Goal: Navigation & Orientation: Understand site structure

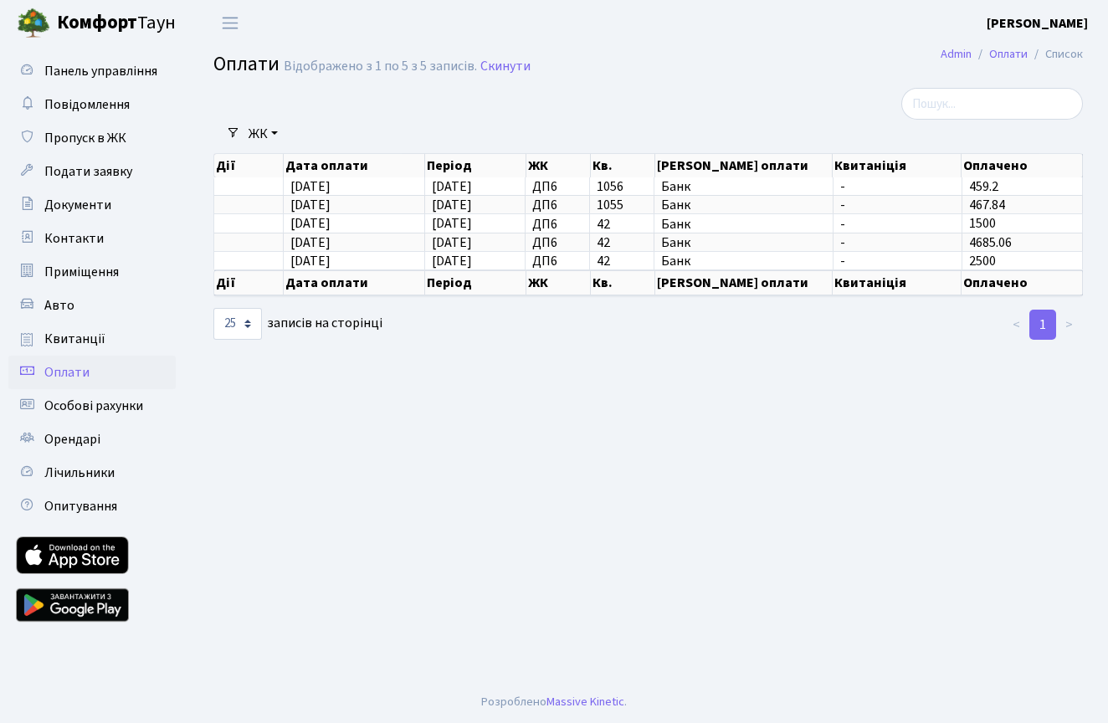
select select "25"
click at [741, 487] on main "Admin Оплати Список Оплати Відображено з 1 по 5 з 5 записів. Скинути Фільтри ЖК…" at bounding box center [647, 363] width 919 height 635
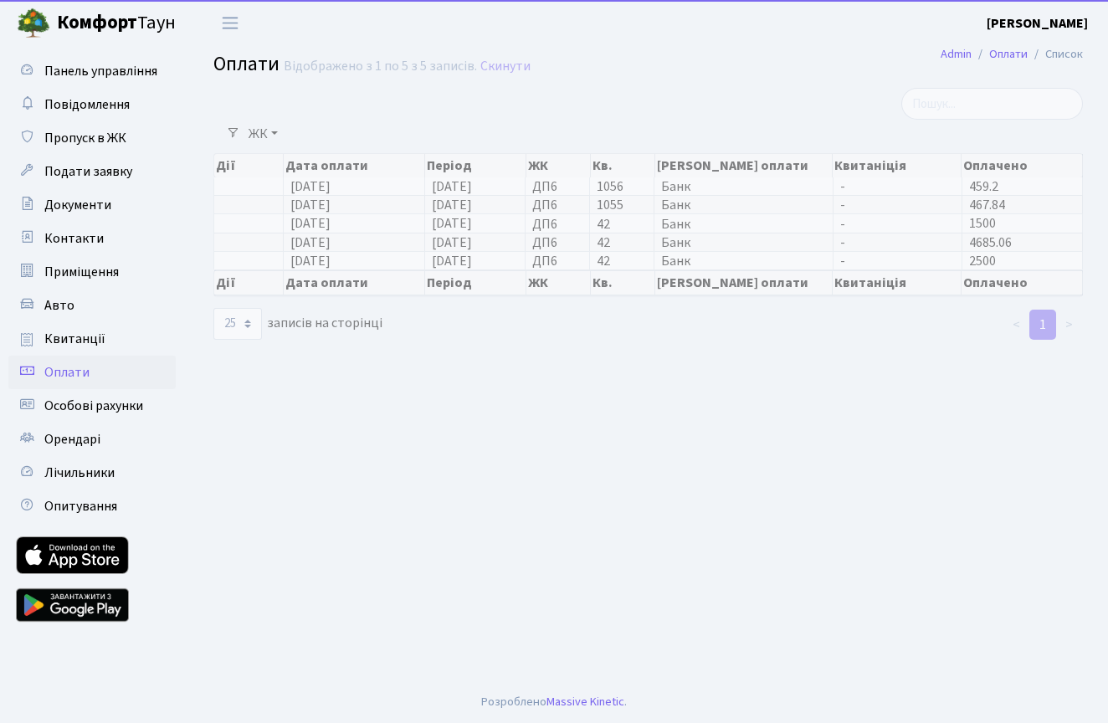
select select "25"
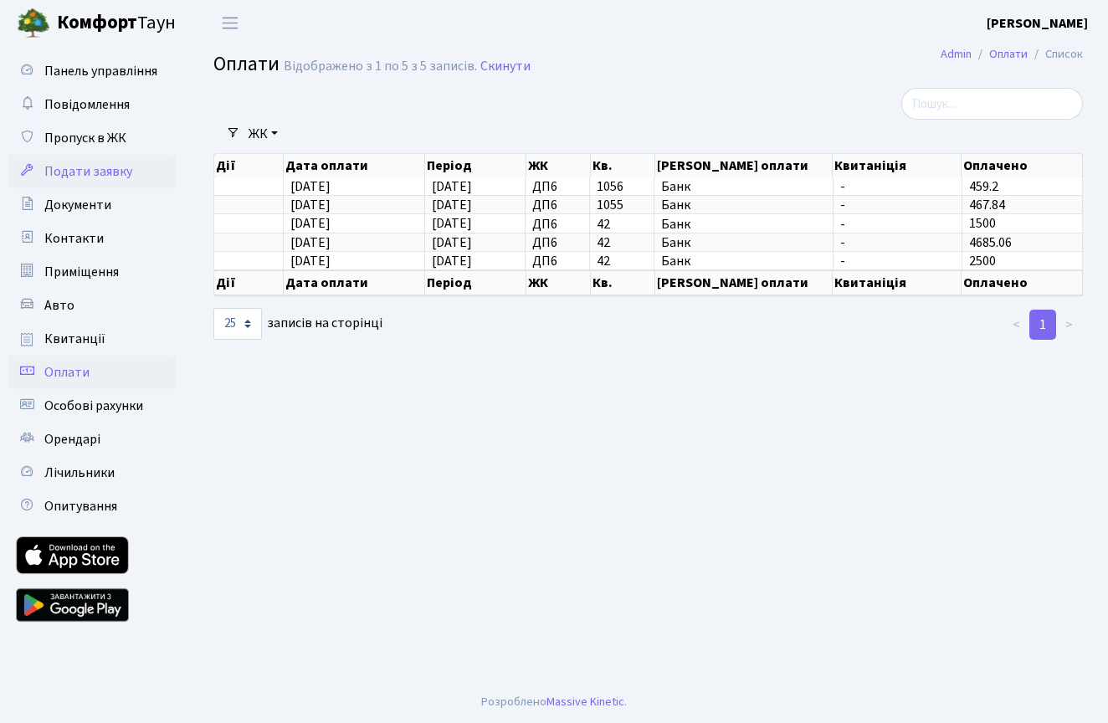
click at [87, 163] on span "Подати заявку" at bounding box center [88, 171] width 88 height 18
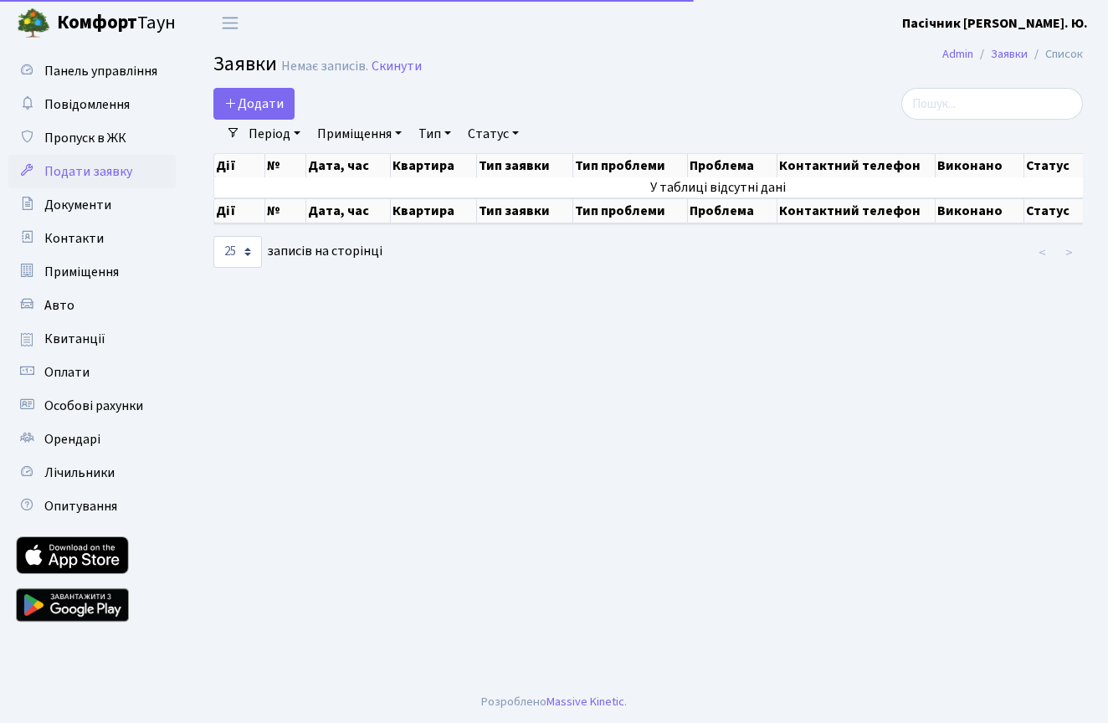
select select "25"
click at [73, 202] on span "Документи" at bounding box center [77, 205] width 67 height 18
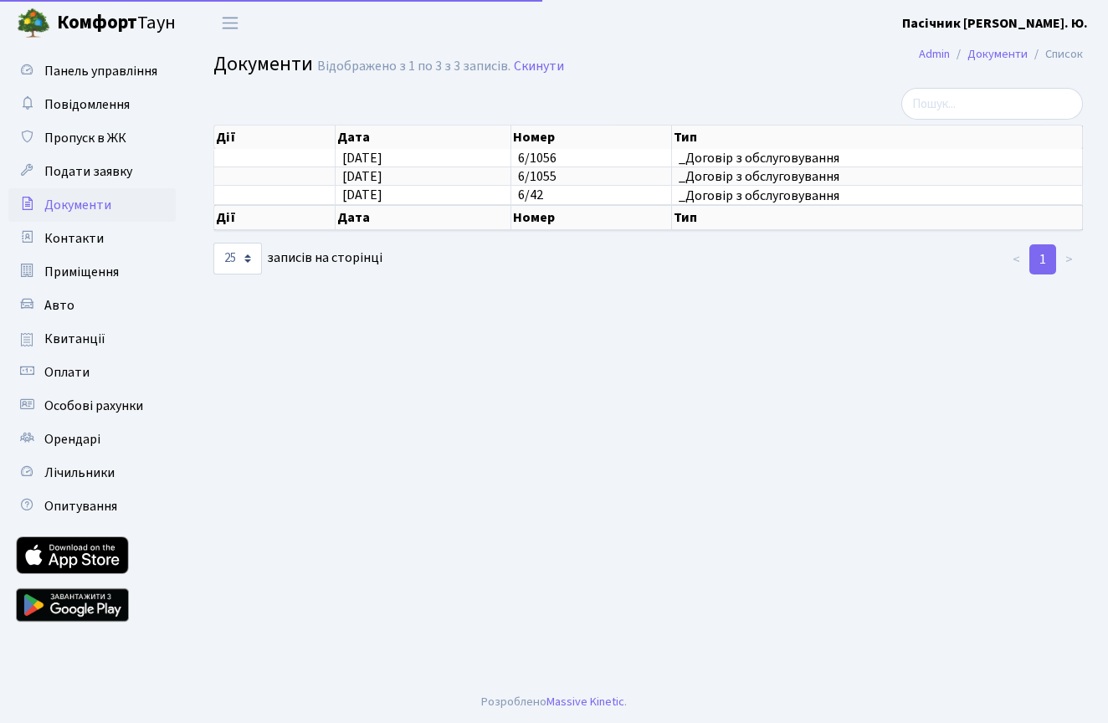
select select "25"
click at [69, 266] on span "Приміщення" at bounding box center [81, 272] width 74 height 18
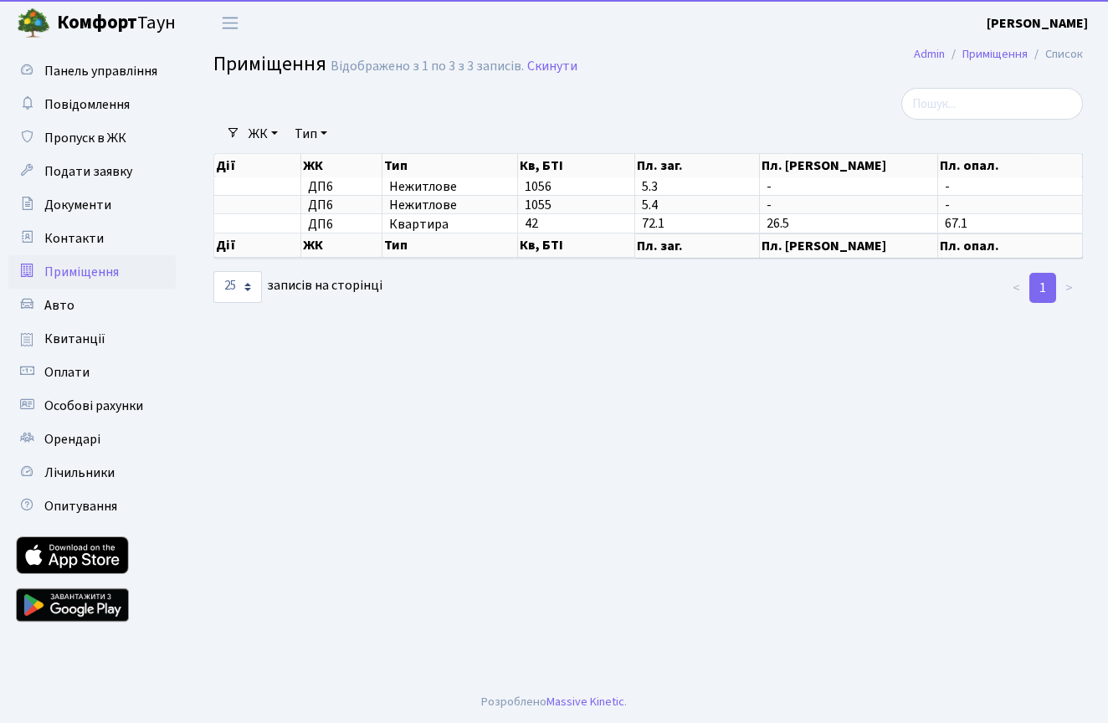
select select "25"
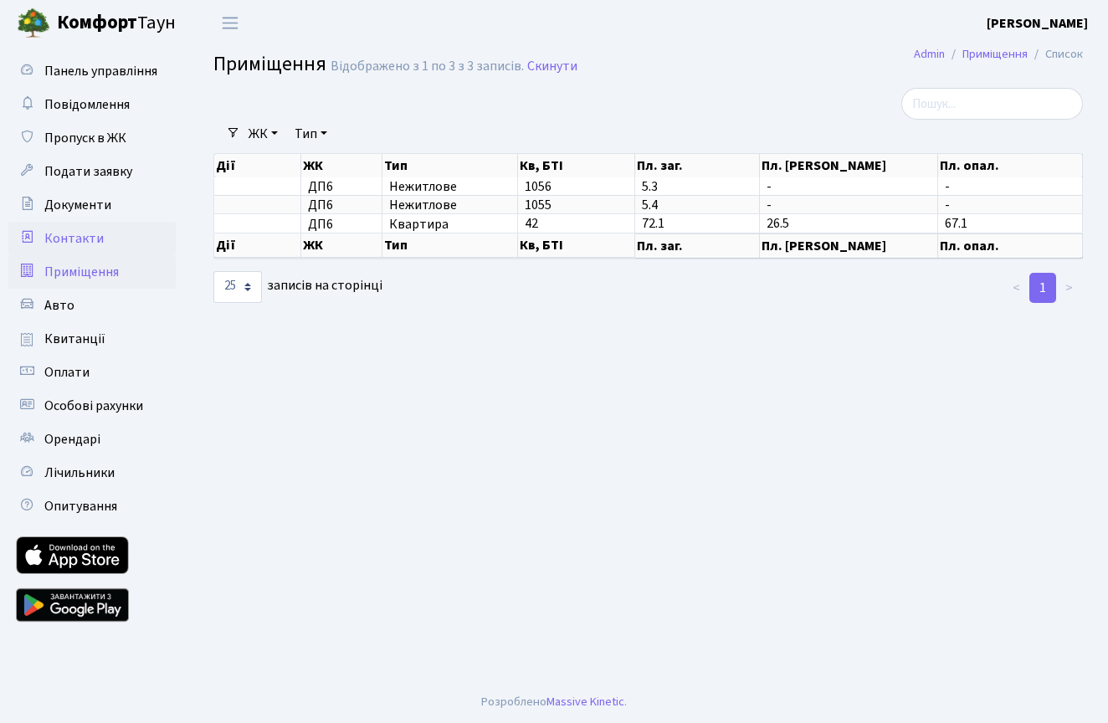
click at [74, 243] on span "Контакти" at bounding box center [73, 238] width 59 height 18
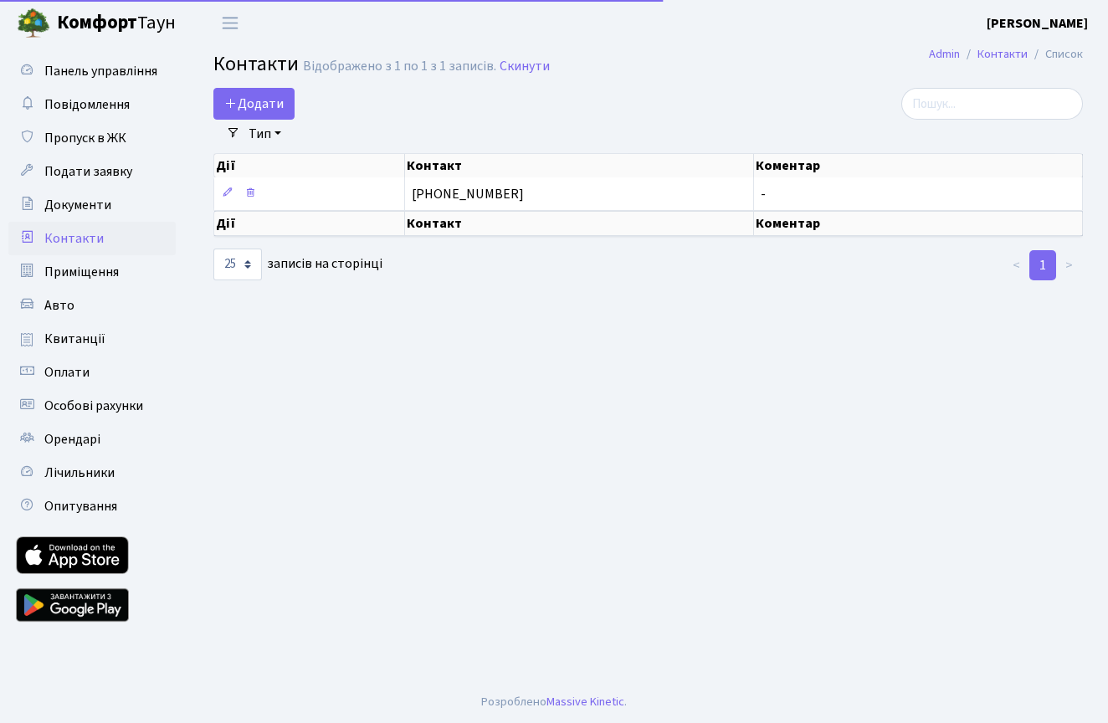
select select "25"
click at [83, 274] on span "Приміщення" at bounding box center [81, 272] width 74 height 18
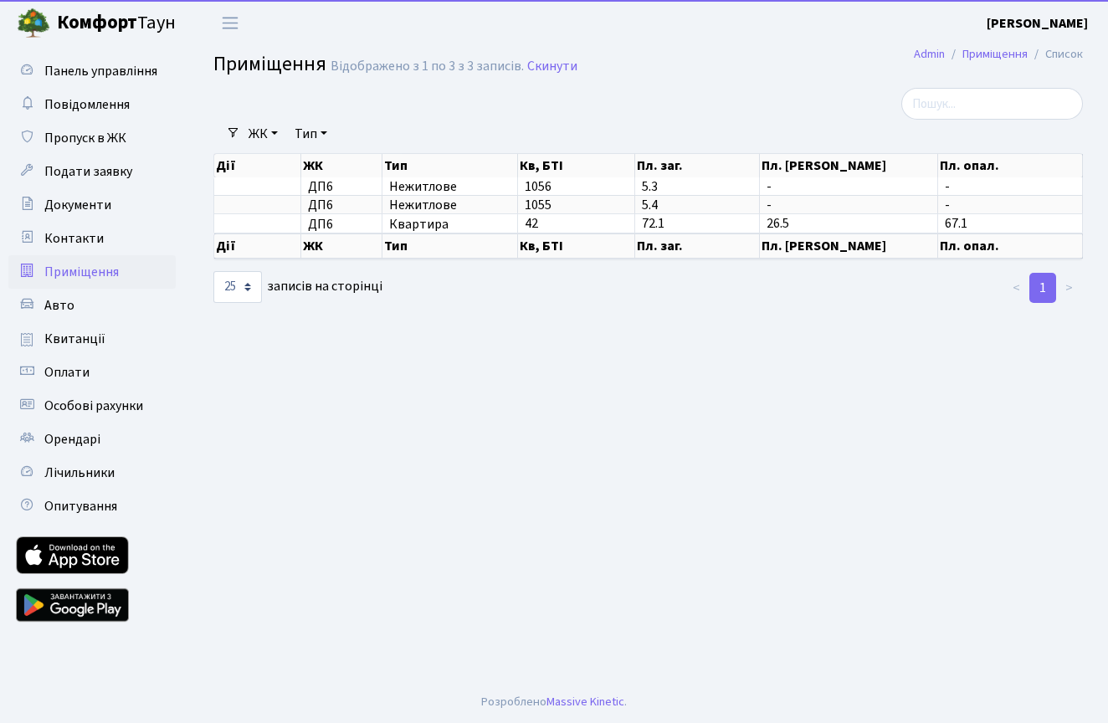
select select "25"
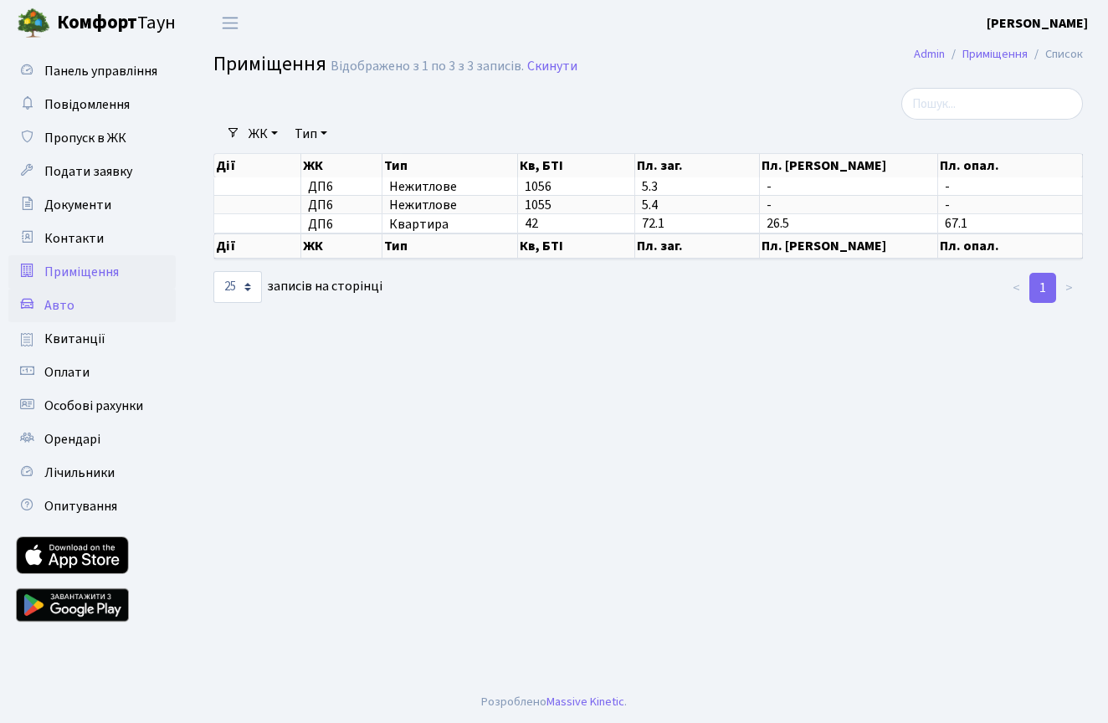
click at [69, 299] on span "Авто" at bounding box center [59, 305] width 30 height 18
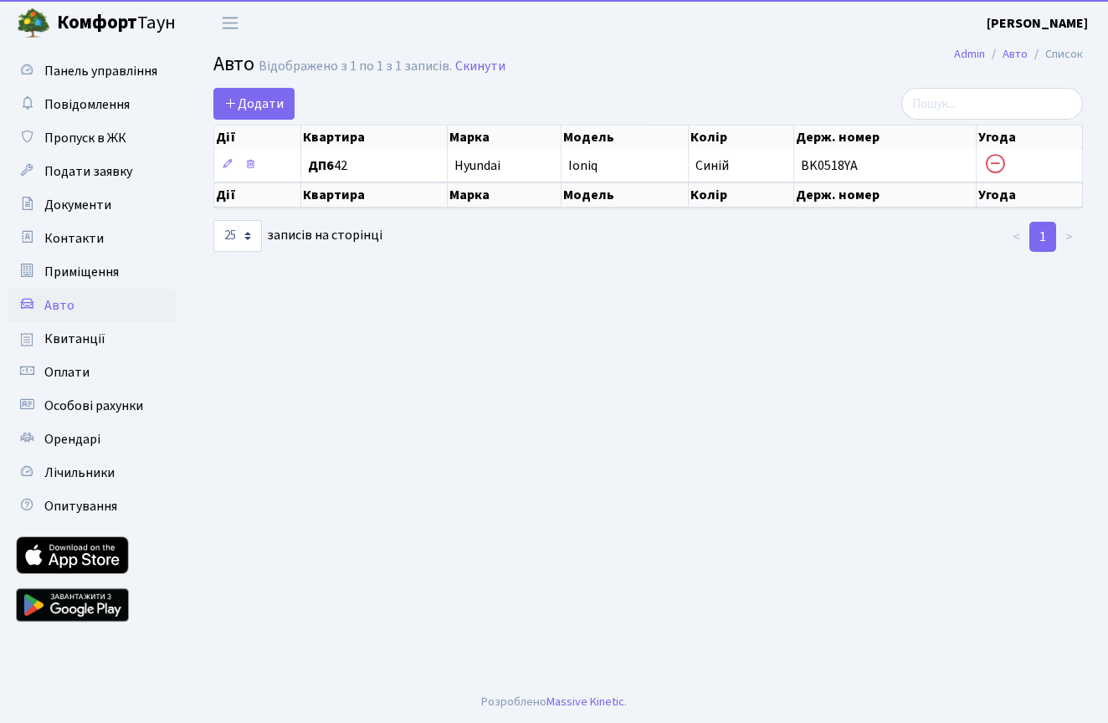
select select "25"
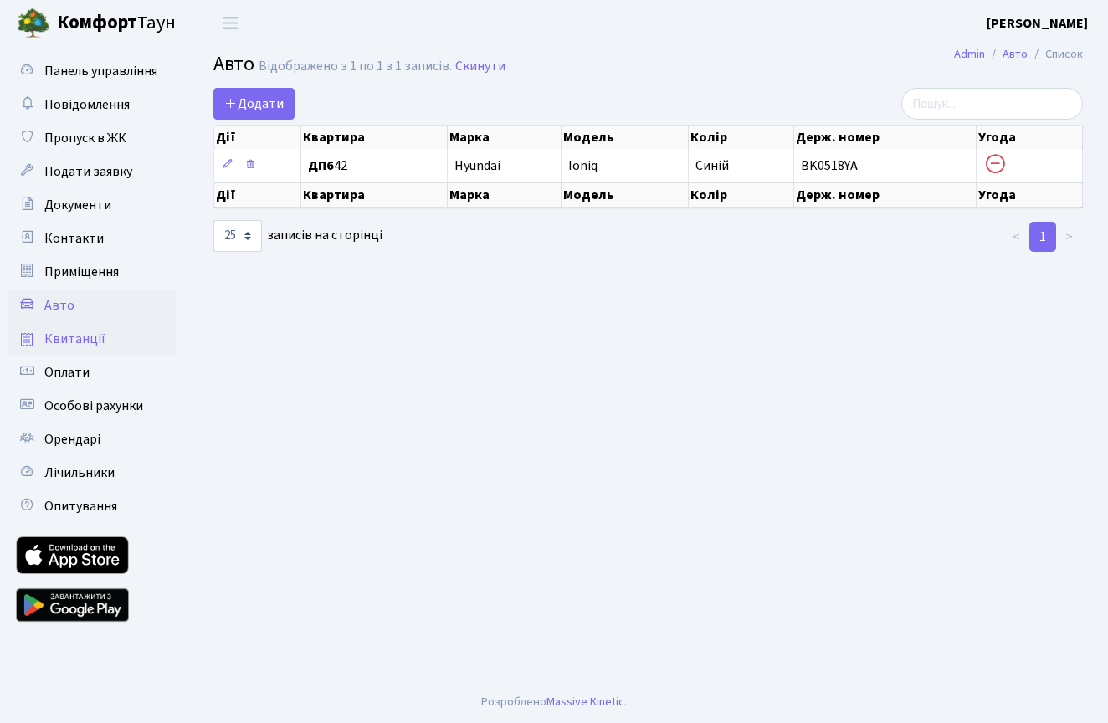
click at [72, 335] on span "Квитанції" at bounding box center [74, 339] width 61 height 18
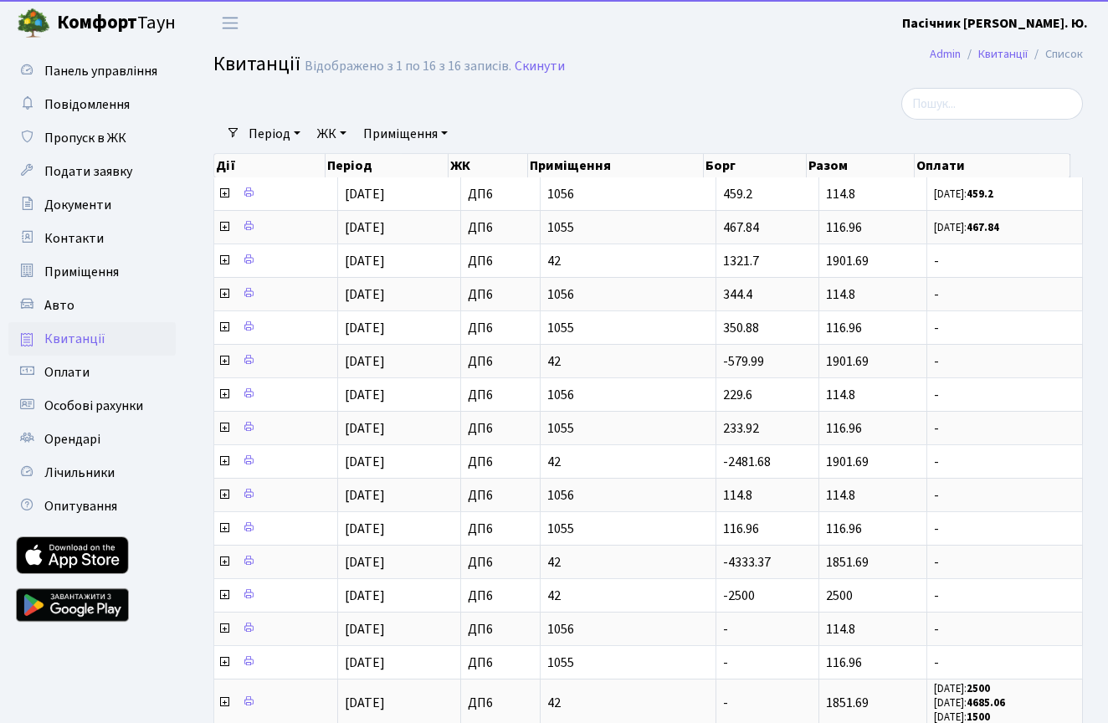
select select "25"
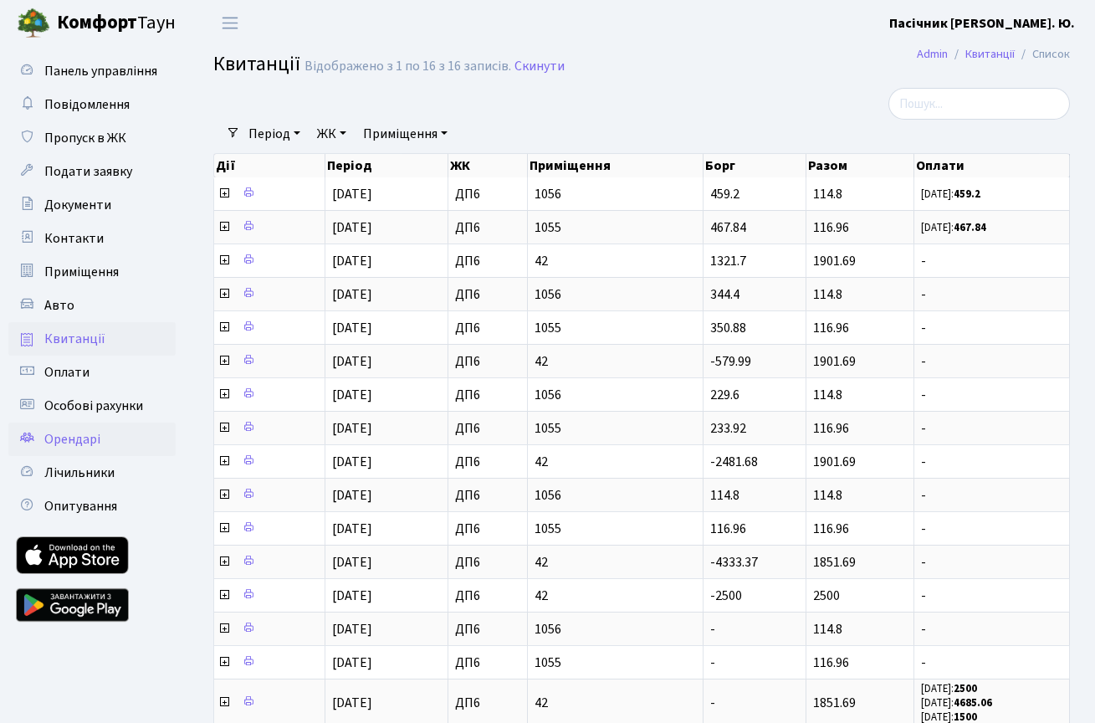
click at [89, 447] on span "Орендарі" at bounding box center [72, 439] width 56 height 18
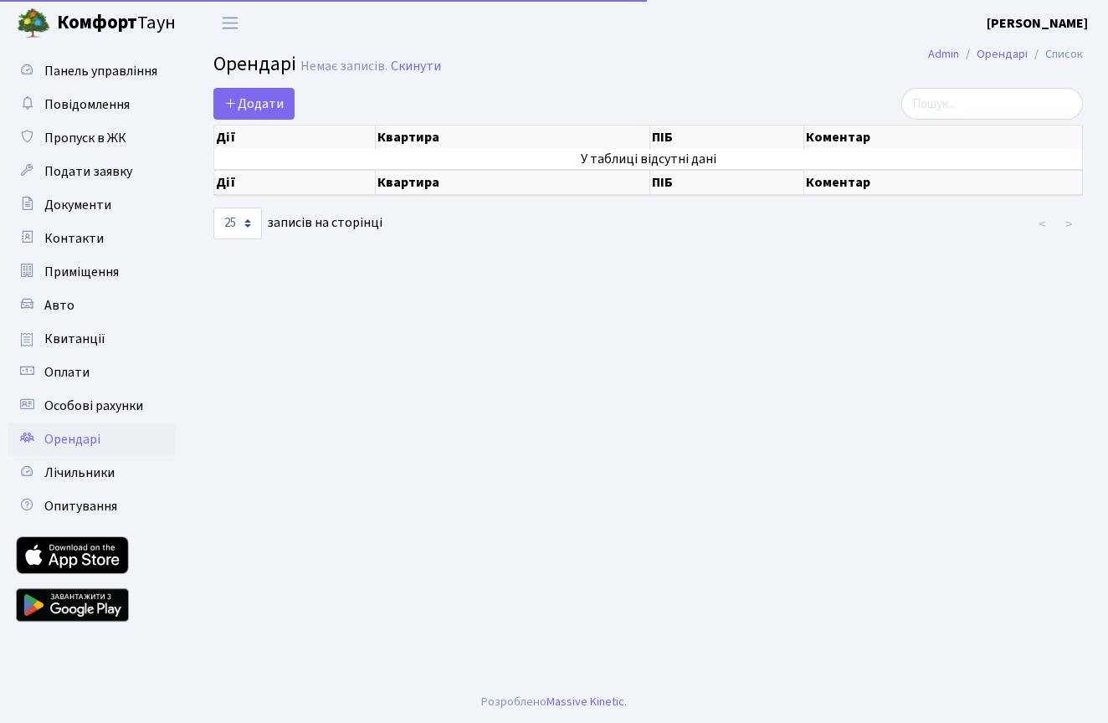
select select "25"
click at [79, 473] on span "Лічильники" at bounding box center [79, 472] width 70 height 18
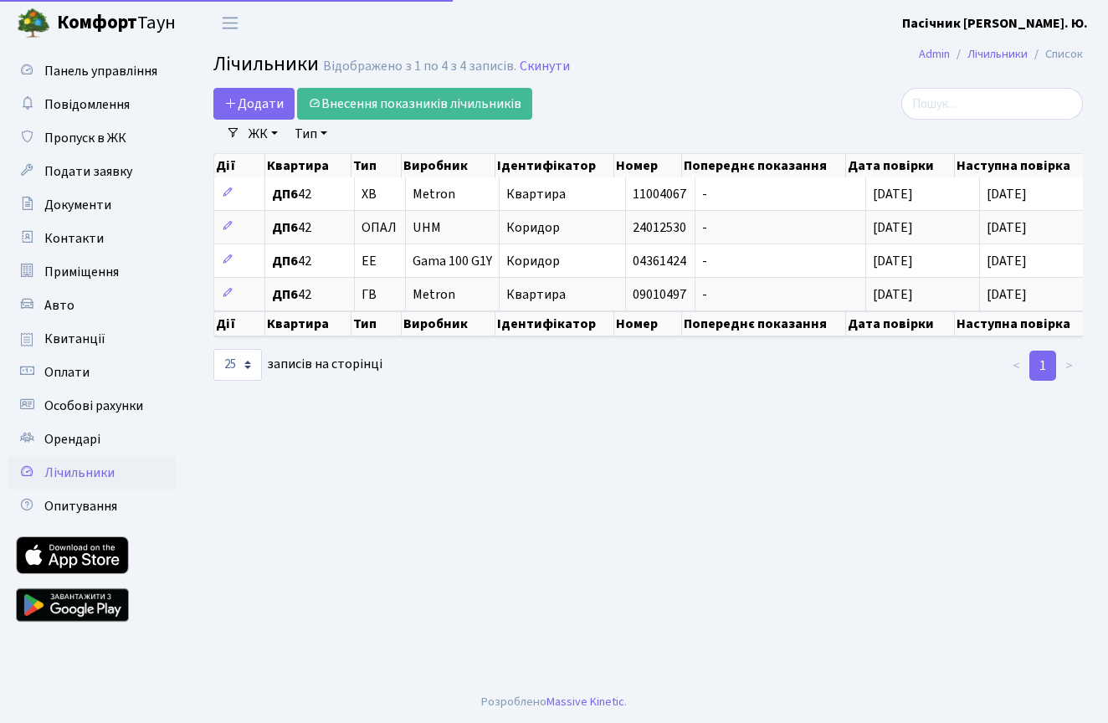
select select "25"
click at [72, 444] on span "Орендарі" at bounding box center [72, 439] width 56 height 18
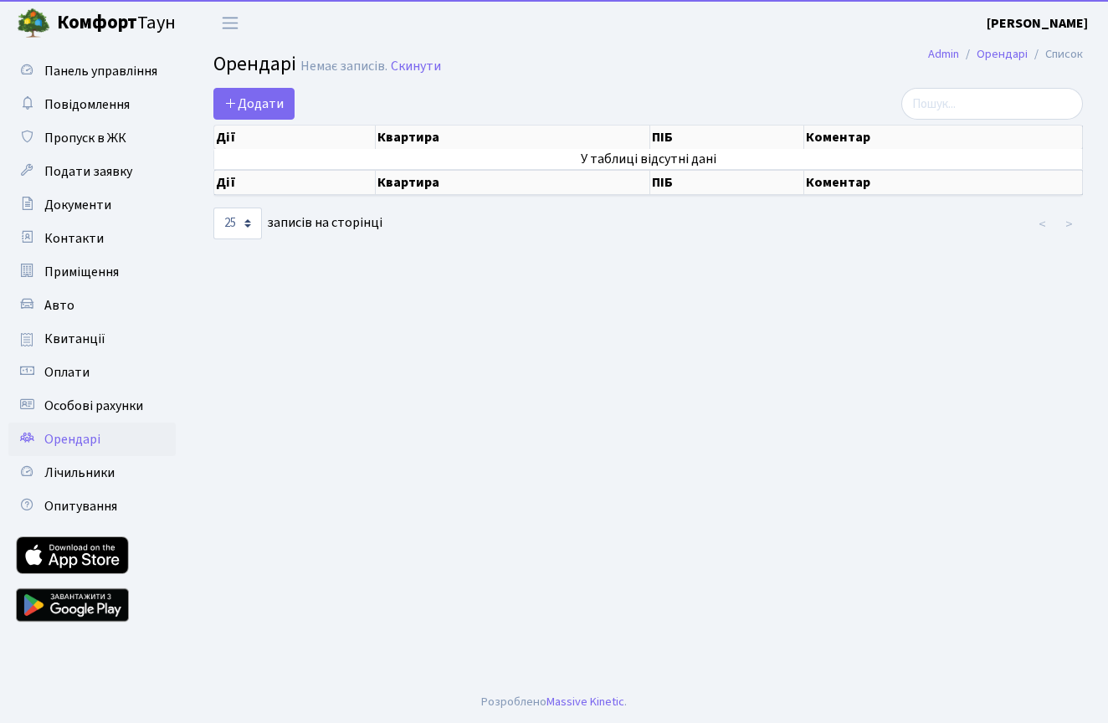
select select "25"
click at [86, 396] on link "Особові рахунки" at bounding box center [91, 405] width 167 height 33
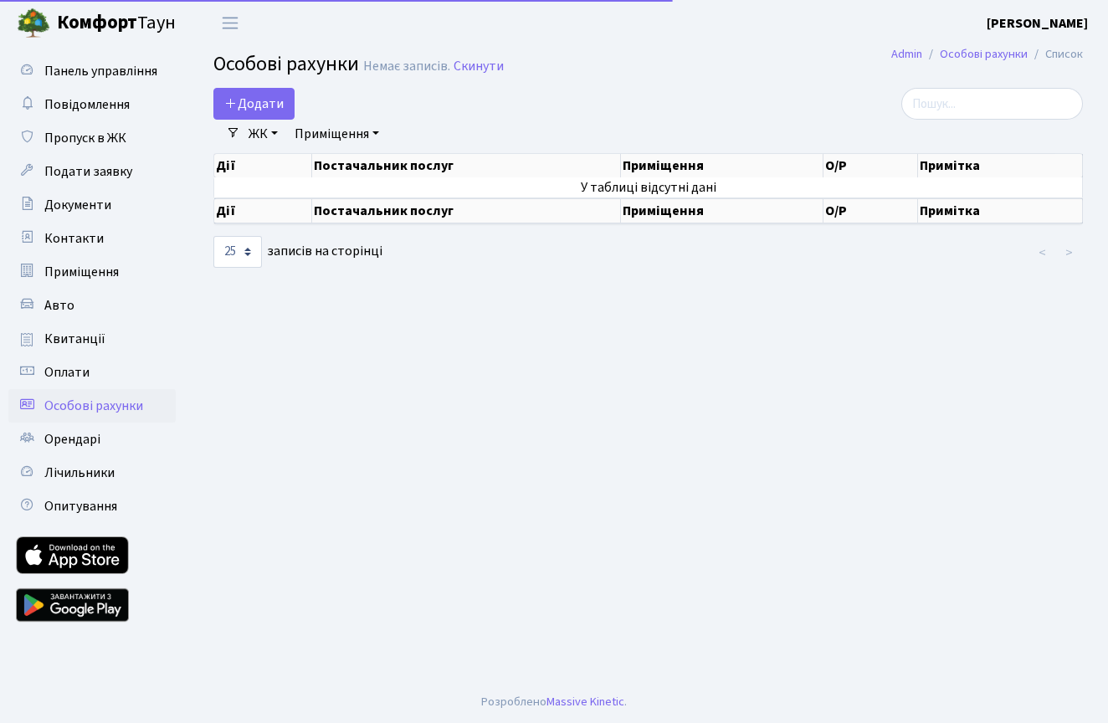
select select "25"
click at [79, 374] on span "Оплати" at bounding box center [66, 372] width 45 height 18
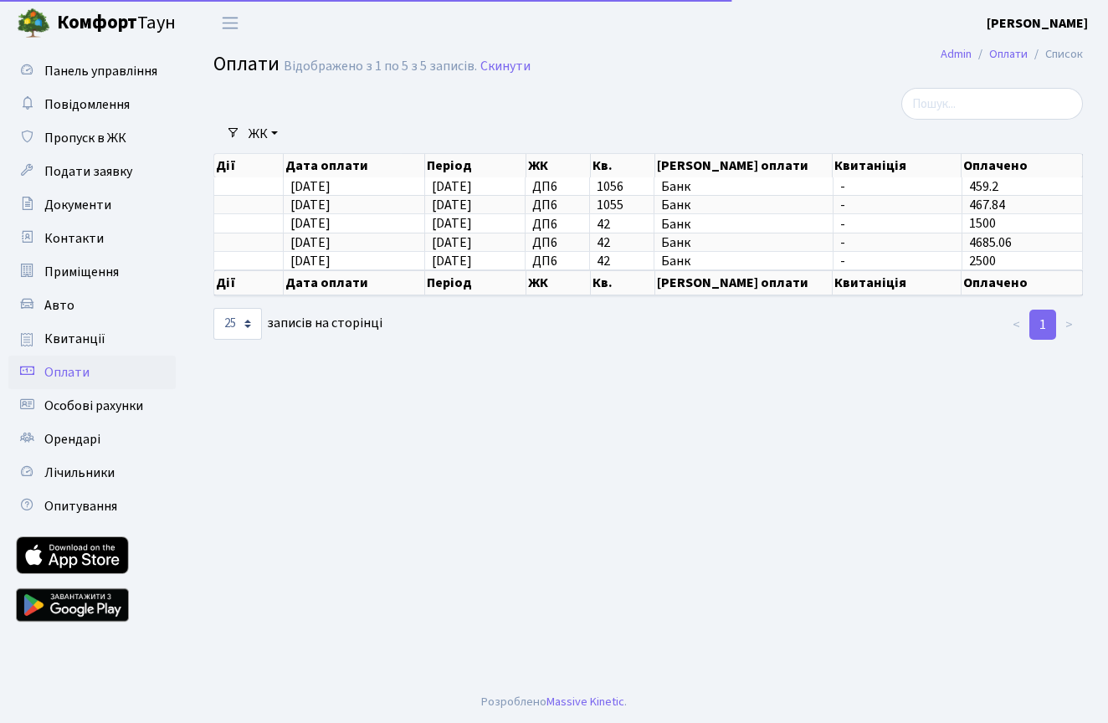
select select "25"
click at [78, 332] on span "Квитанції" at bounding box center [74, 339] width 61 height 18
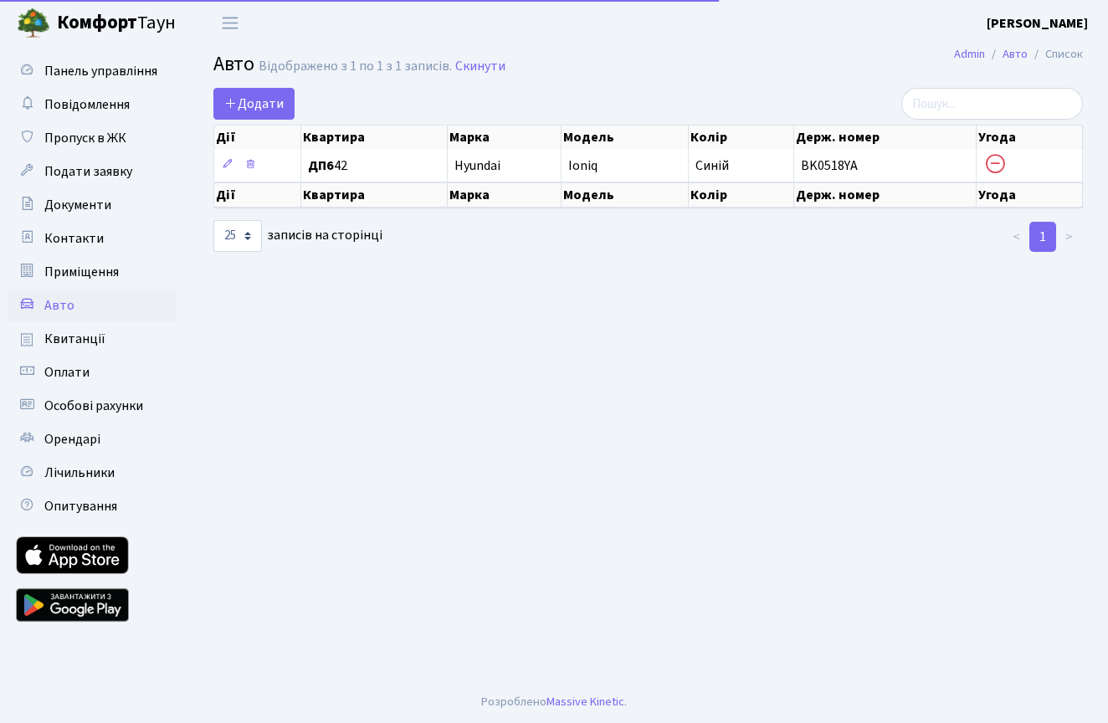
select select "25"
click at [85, 280] on span "Приміщення" at bounding box center [81, 272] width 74 height 18
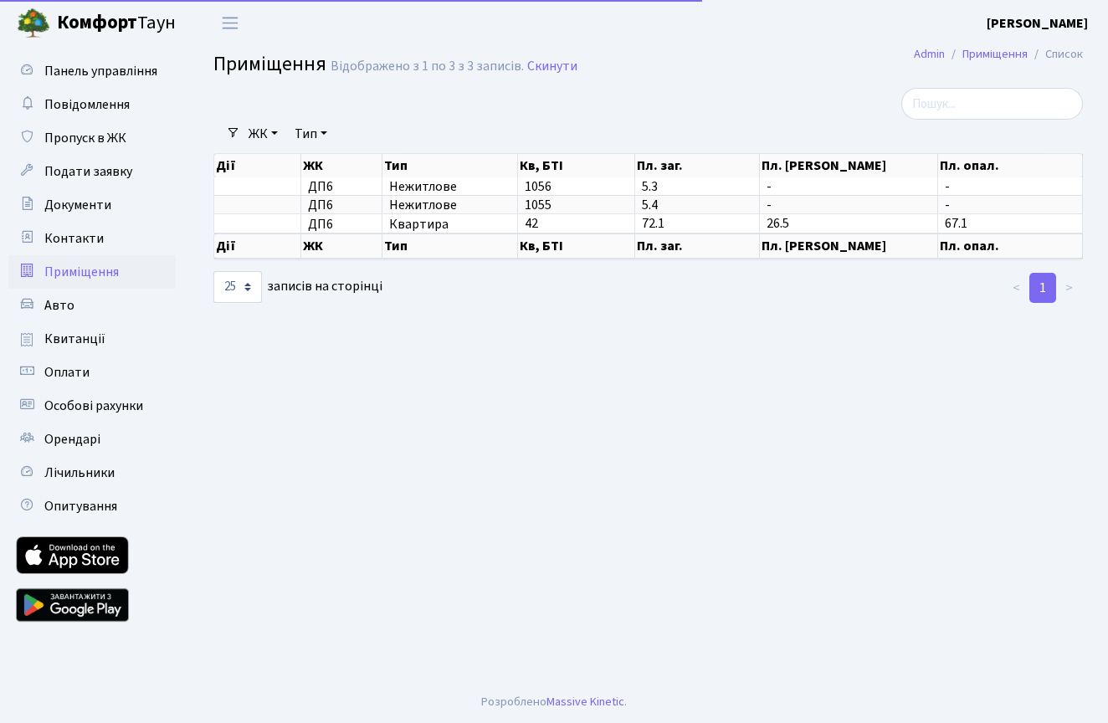
select select "25"
click at [79, 257] on link "Приміщення" at bounding box center [91, 271] width 167 height 33
select select "25"
click at [79, 244] on span "Контакти" at bounding box center [73, 238] width 59 height 18
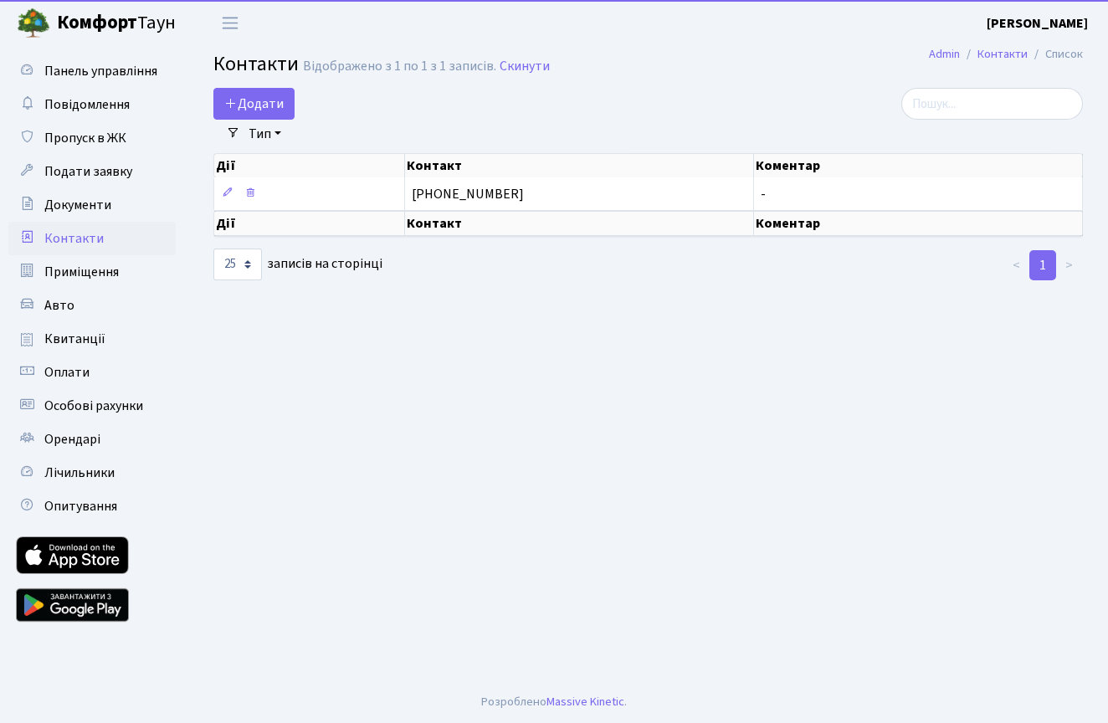
select select "25"
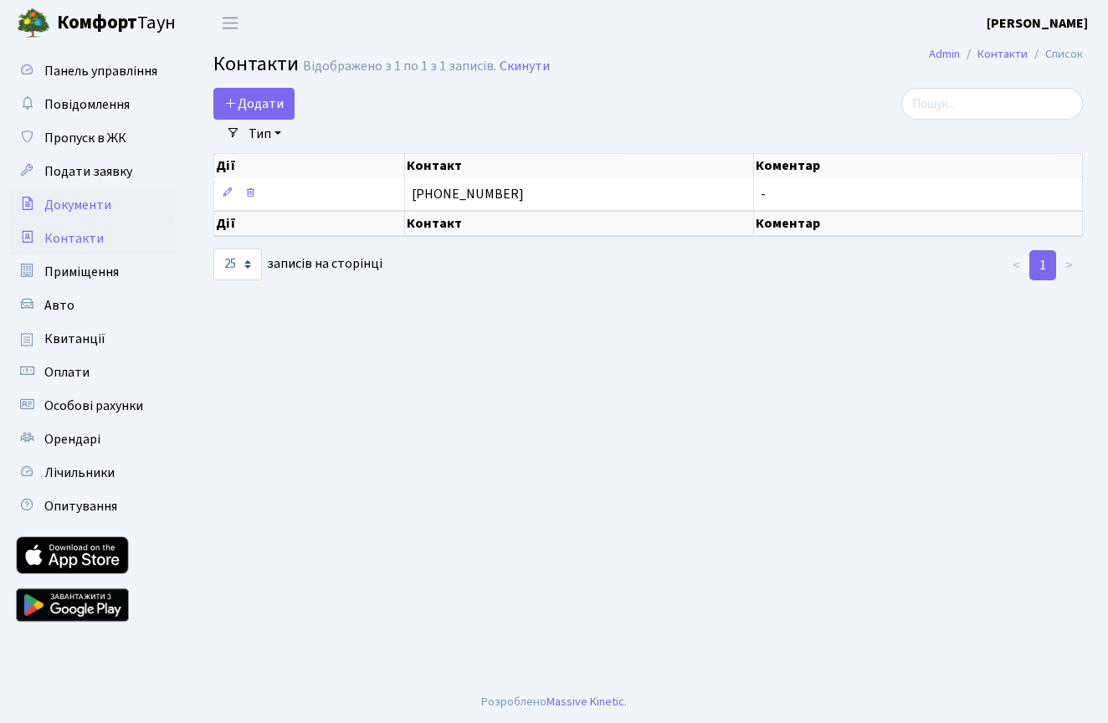
click at [75, 202] on span "Документи" at bounding box center [77, 205] width 67 height 18
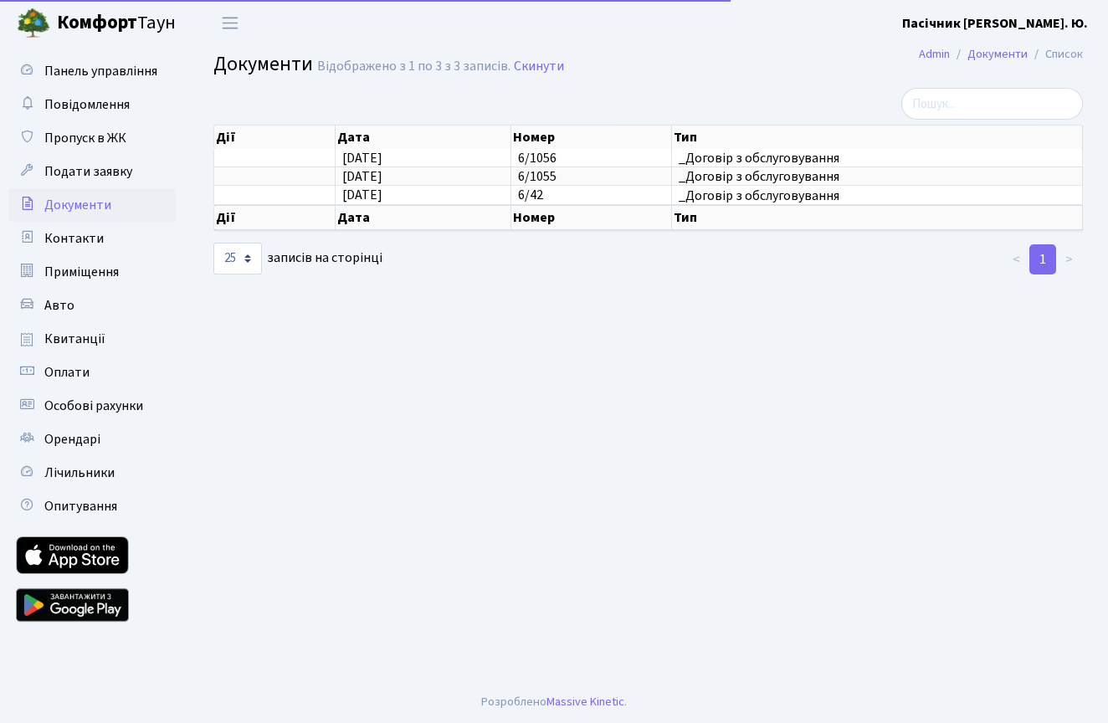
select select "25"
click at [81, 184] on link "Подати заявку" at bounding box center [91, 171] width 167 height 33
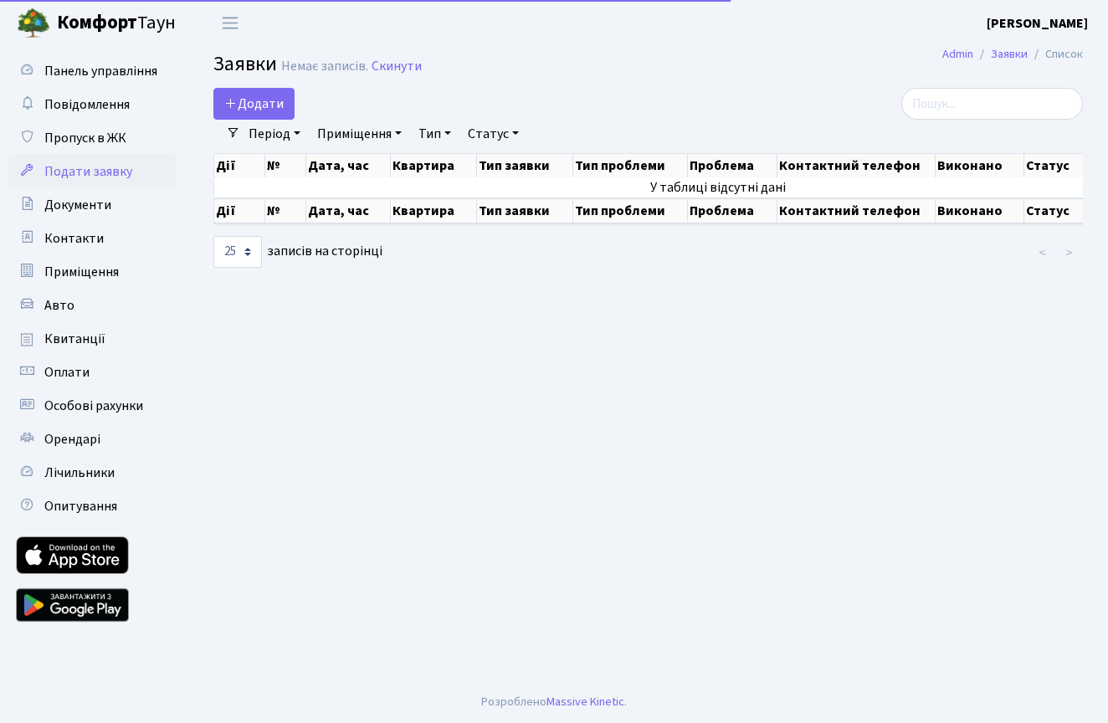
select select "25"
click at [81, 162] on span "Подати заявку" at bounding box center [88, 171] width 88 height 18
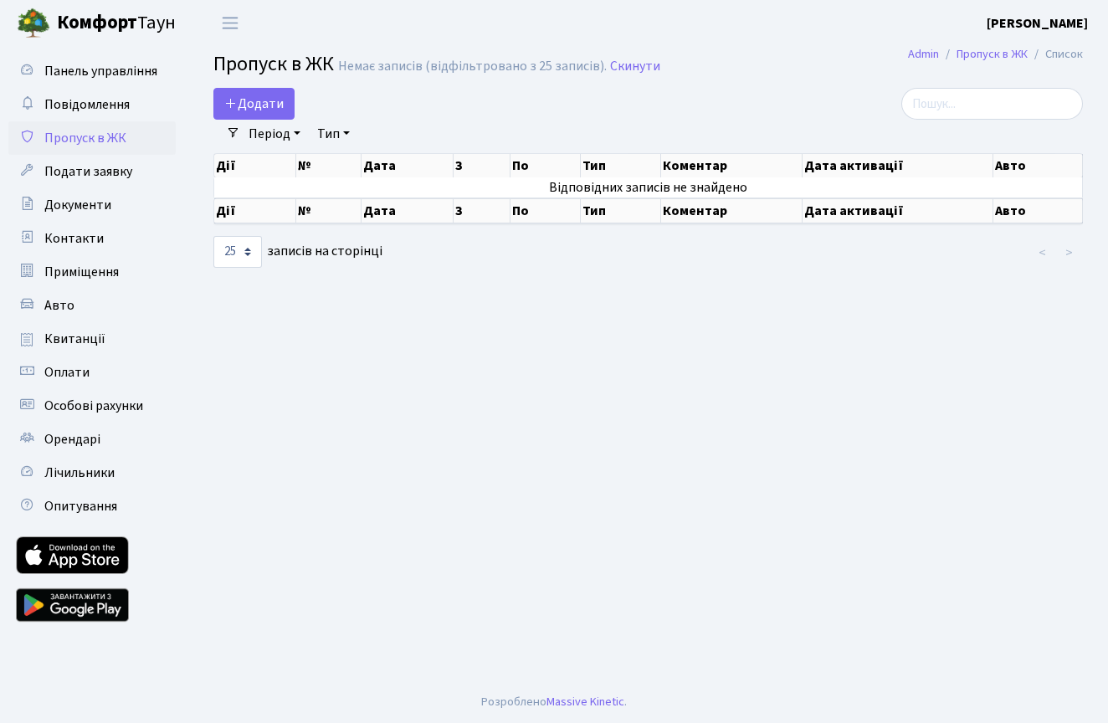
select select "25"
click at [99, 105] on span "Повідомлення" at bounding box center [86, 104] width 85 height 18
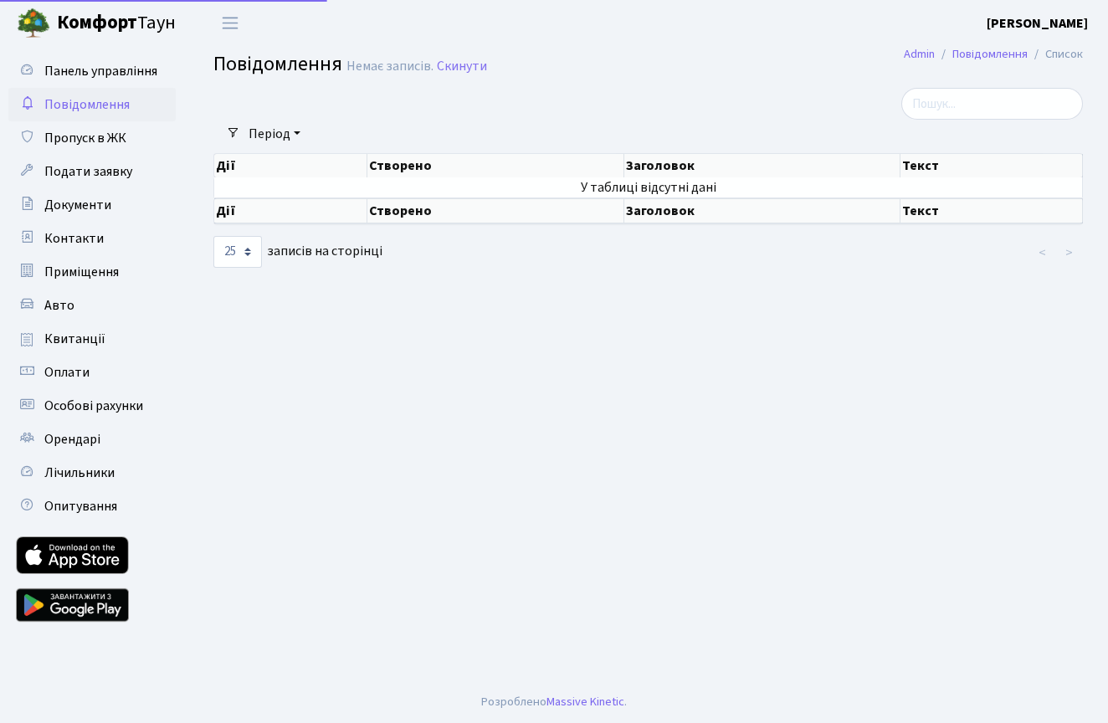
select select "25"
click at [82, 75] on span "Панель управління" at bounding box center [100, 71] width 113 height 18
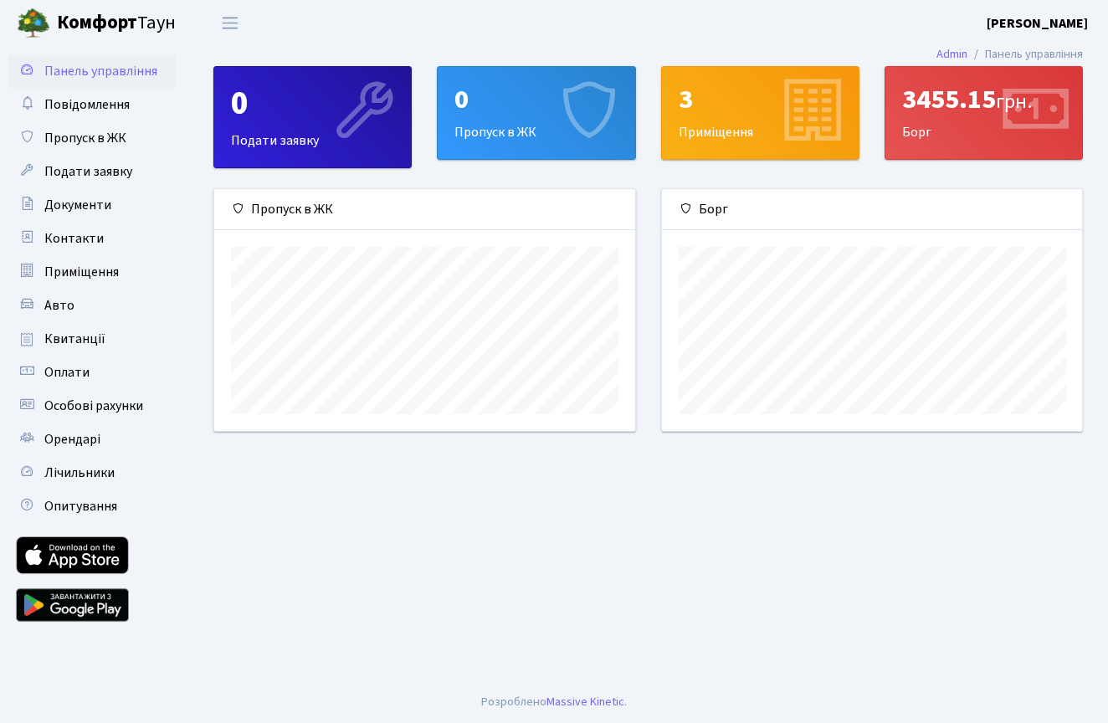
scroll to position [242, 420]
